Goal: Find specific page/section: Find specific page/section

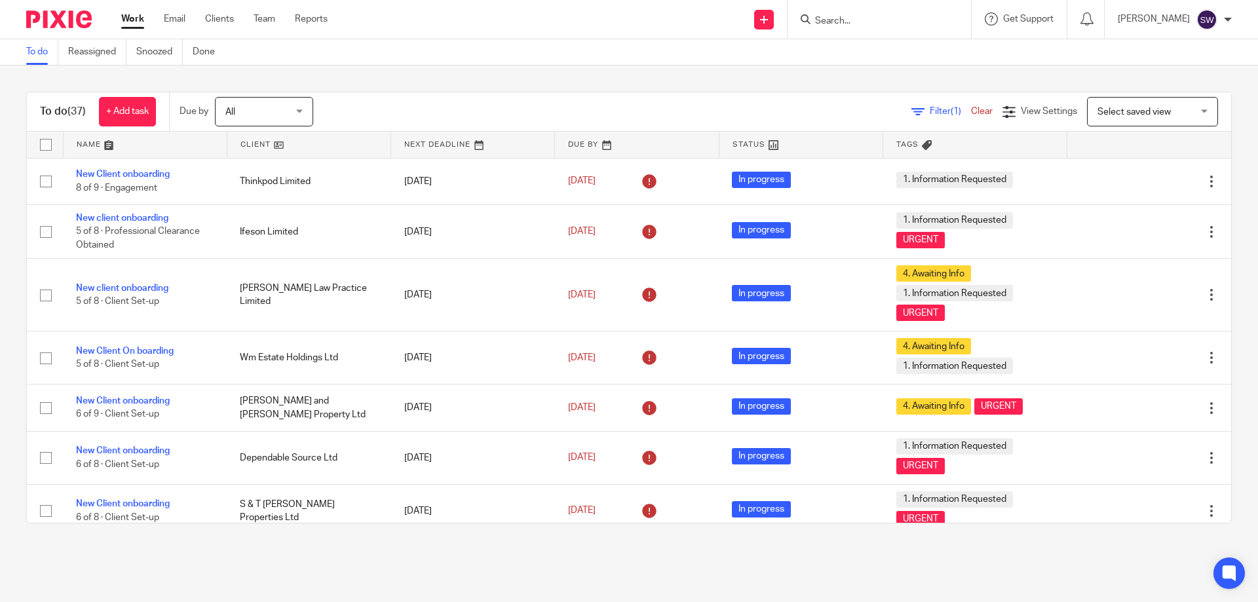
click at [874, 13] on form at bounding box center [884, 19] width 140 height 16
click at [875, 26] on input "Search" at bounding box center [873, 22] width 118 height 12
type input "ruby"
click at [954, 16] on button "reset" at bounding box center [947, 17] width 13 height 13
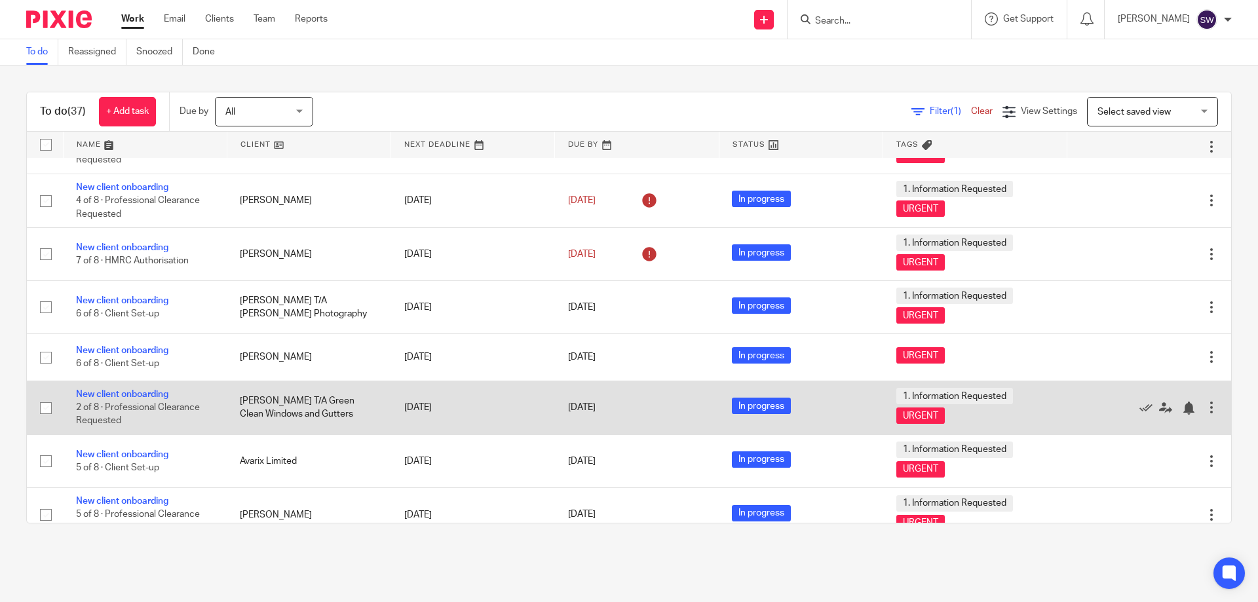
scroll to position [1602, 0]
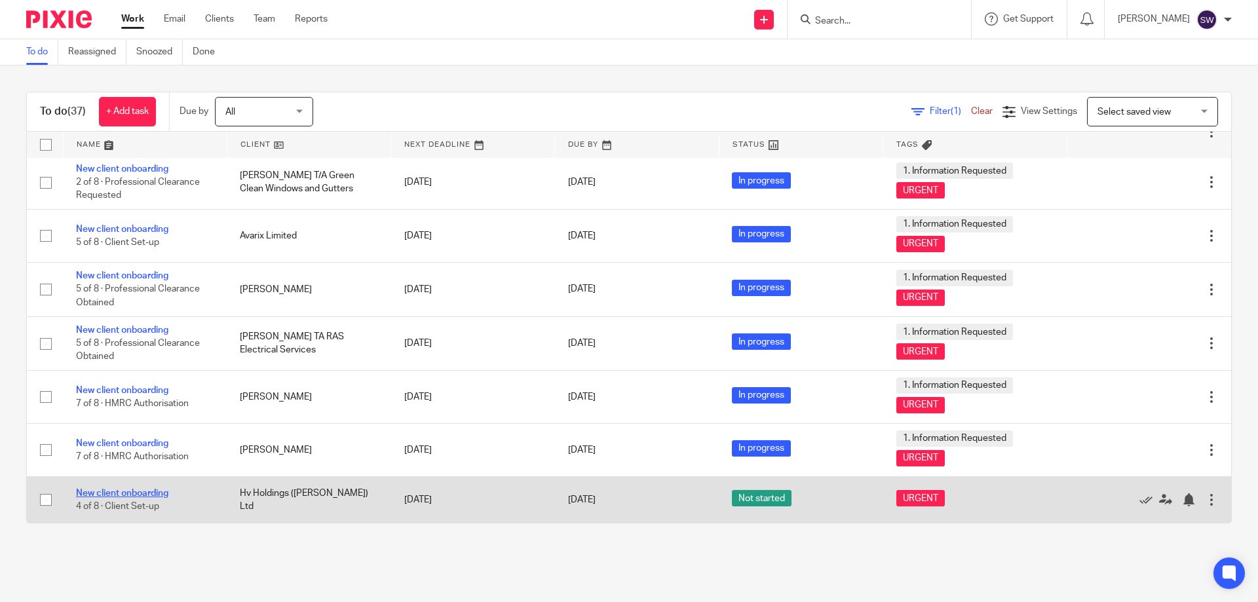
click at [148, 494] on link "New client onboarding" at bounding box center [122, 493] width 92 height 9
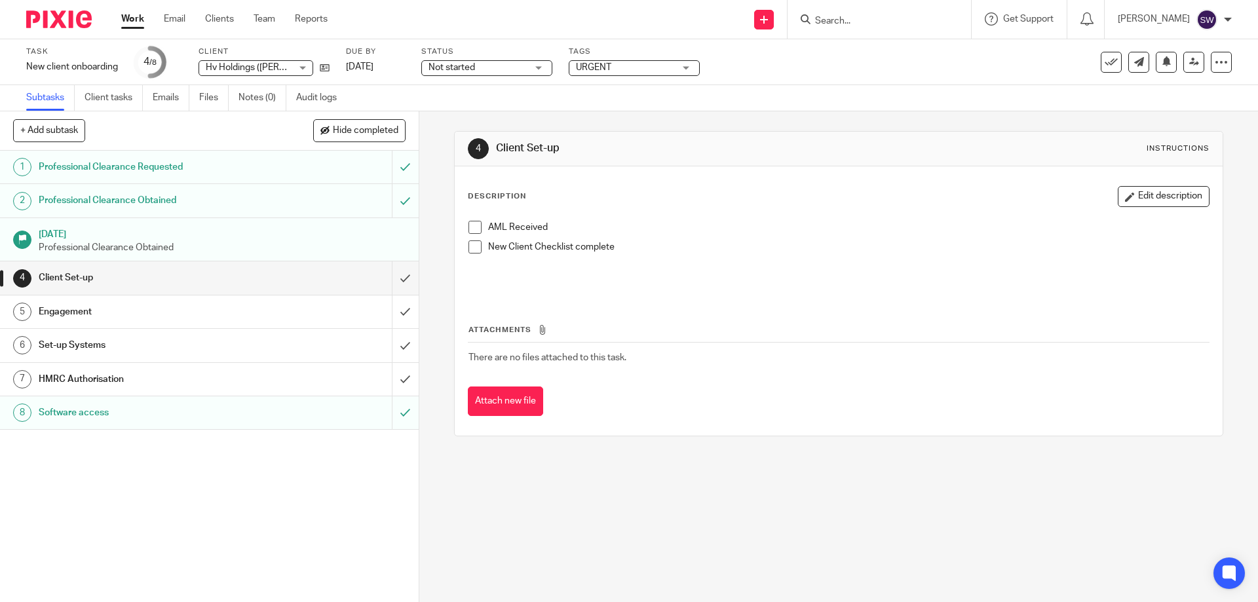
click at [134, 311] on h1 "Engagement" at bounding box center [152, 312] width 227 height 20
